Goal: Find contact information: Find contact information

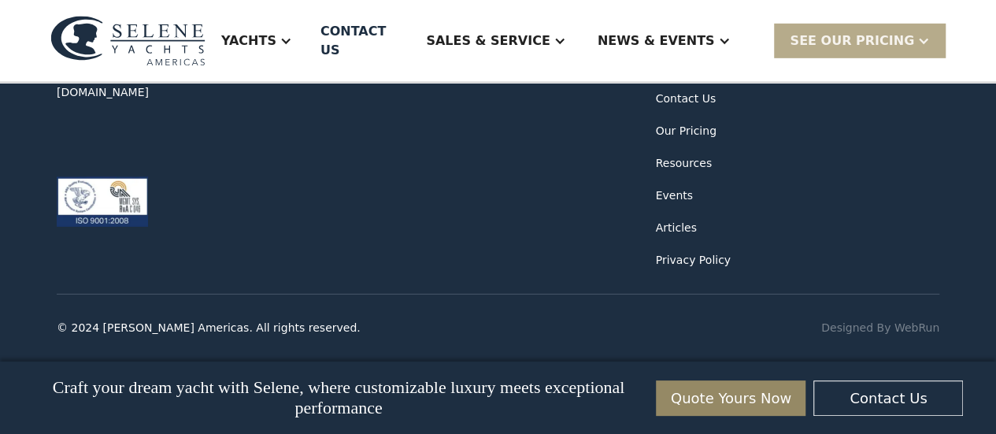
scroll to position [8675, 0]
click at [689, 107] on div "Contact Us" at bounding box center [686, 99] width 60 height 17
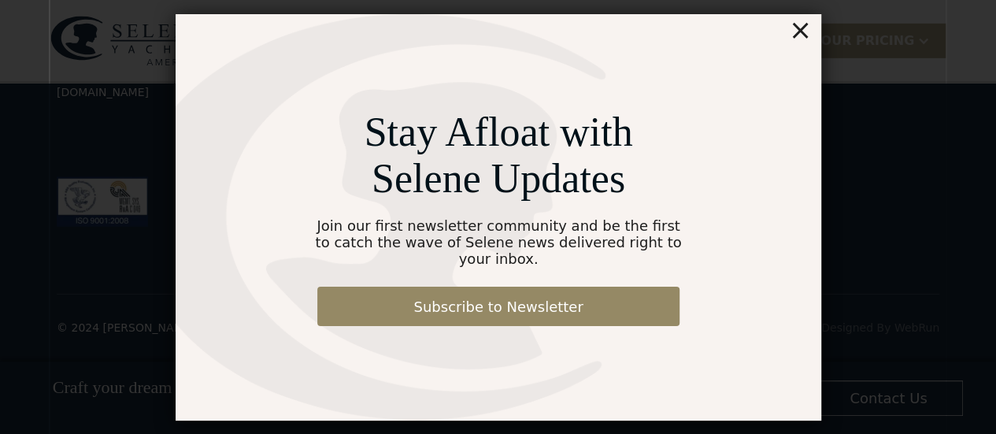
click at [797, 38] on div "×" at bounding box center [799, 30] width 23 height 32
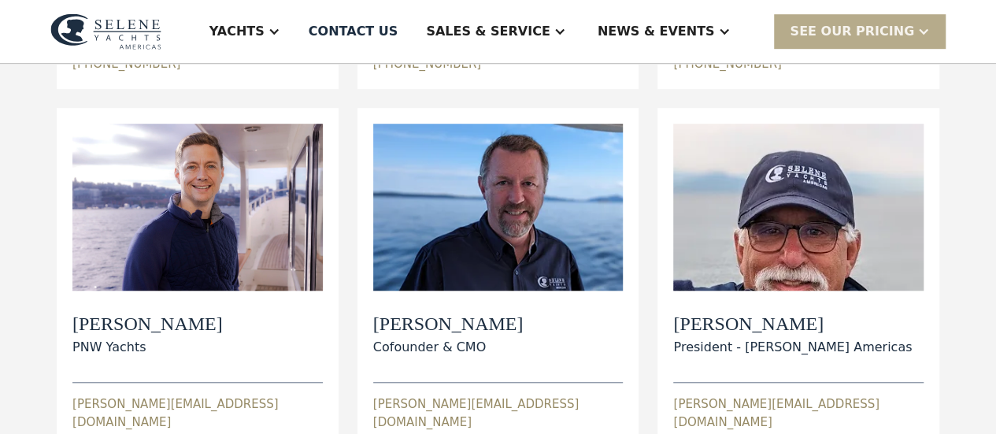
scroll to position [467, 0]
